Goal: Transaction & Acquisition: Purchase product/service

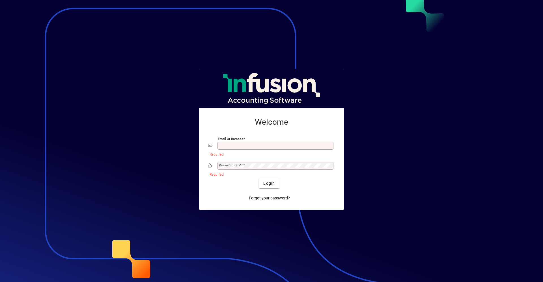
click at [259, 178] on button "Login" at bounding box center [269, 183] width 21 height 10
type input "**********"
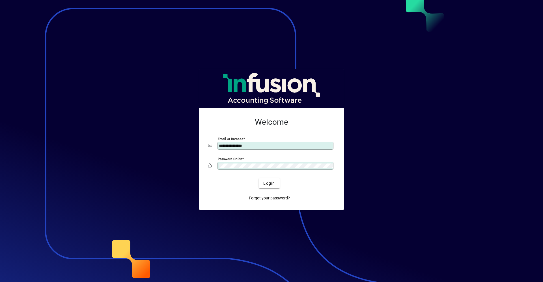
click at [259, 178] on button "Login" at bounding box center [269, 183] width 21 height 10
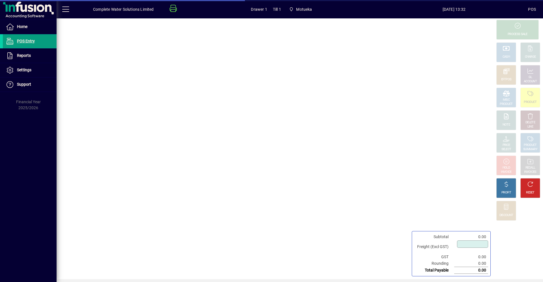
type input "****"
